Goal: Find specific page/section: Find specific page/section

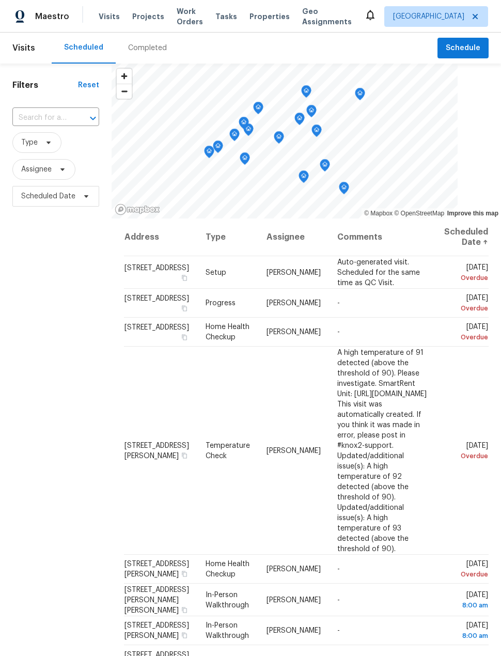
click at [148, 21] on span "Projects" at bounding box center [148, 16] width 32 height 10
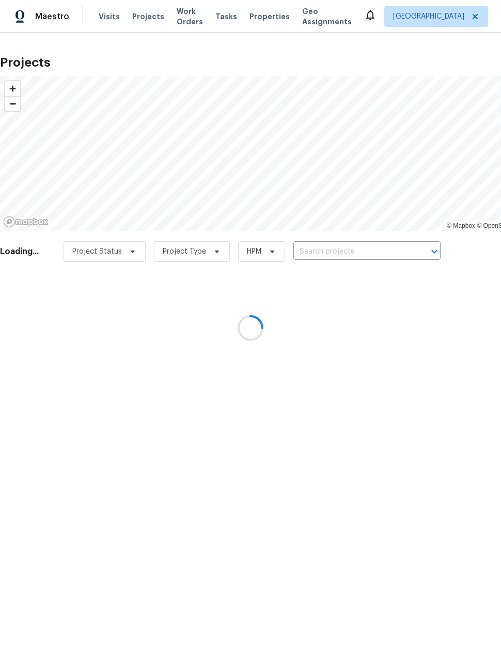
click at [359, 253] on div at bounding box center [250, 328] width 501 height 656
click at [347, 250] on div at bounding box center [250, 328] width 501 height 656
click at [358, 249] on div at bounding box center [250, 328] width 501 height 656
click at [358, 249] on input "text" at bounding box center [352, 252] width 118 height 16
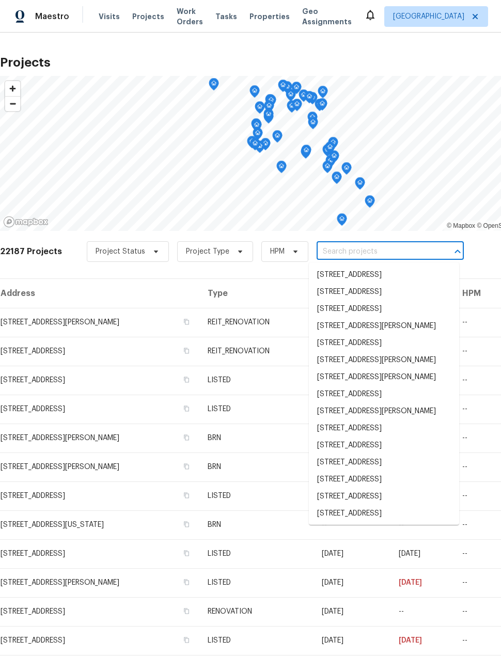
click at [371, 244] on input "text" at bounding box center [376, 252] width 118 height 16
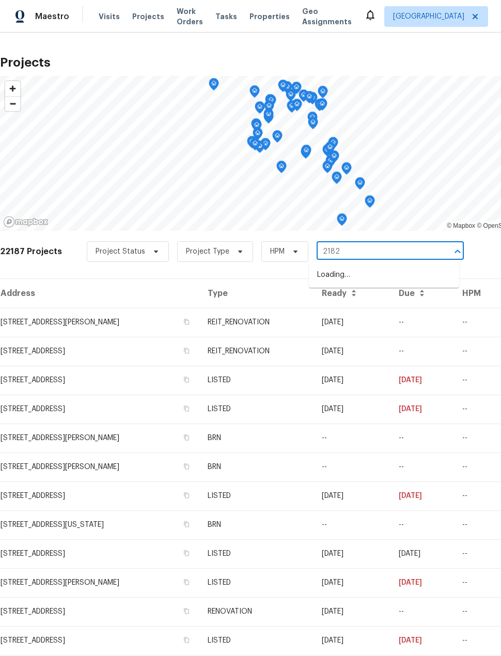
type input "21827"
click at [422, 301] on li "[STREET_ADDRESS]" at bounding box center [384, 291] width 150 height 17
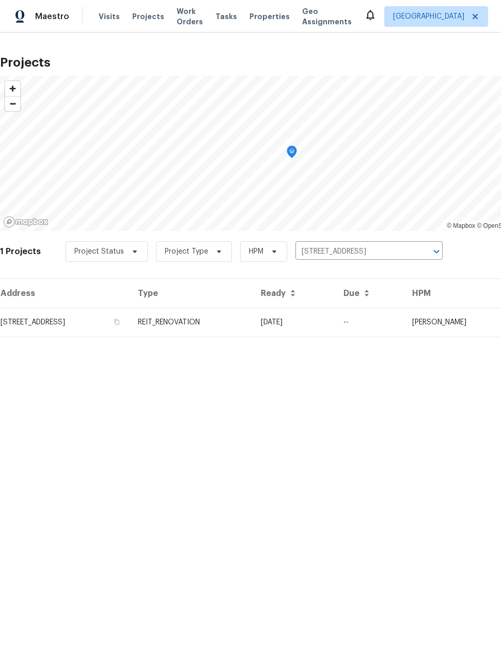
click at [35, 323] on td "[STREET_ADDRESS]" at bounding box center [65, 322] width 130 height 29
